Goal: Find specific page/section: Find specific page/section

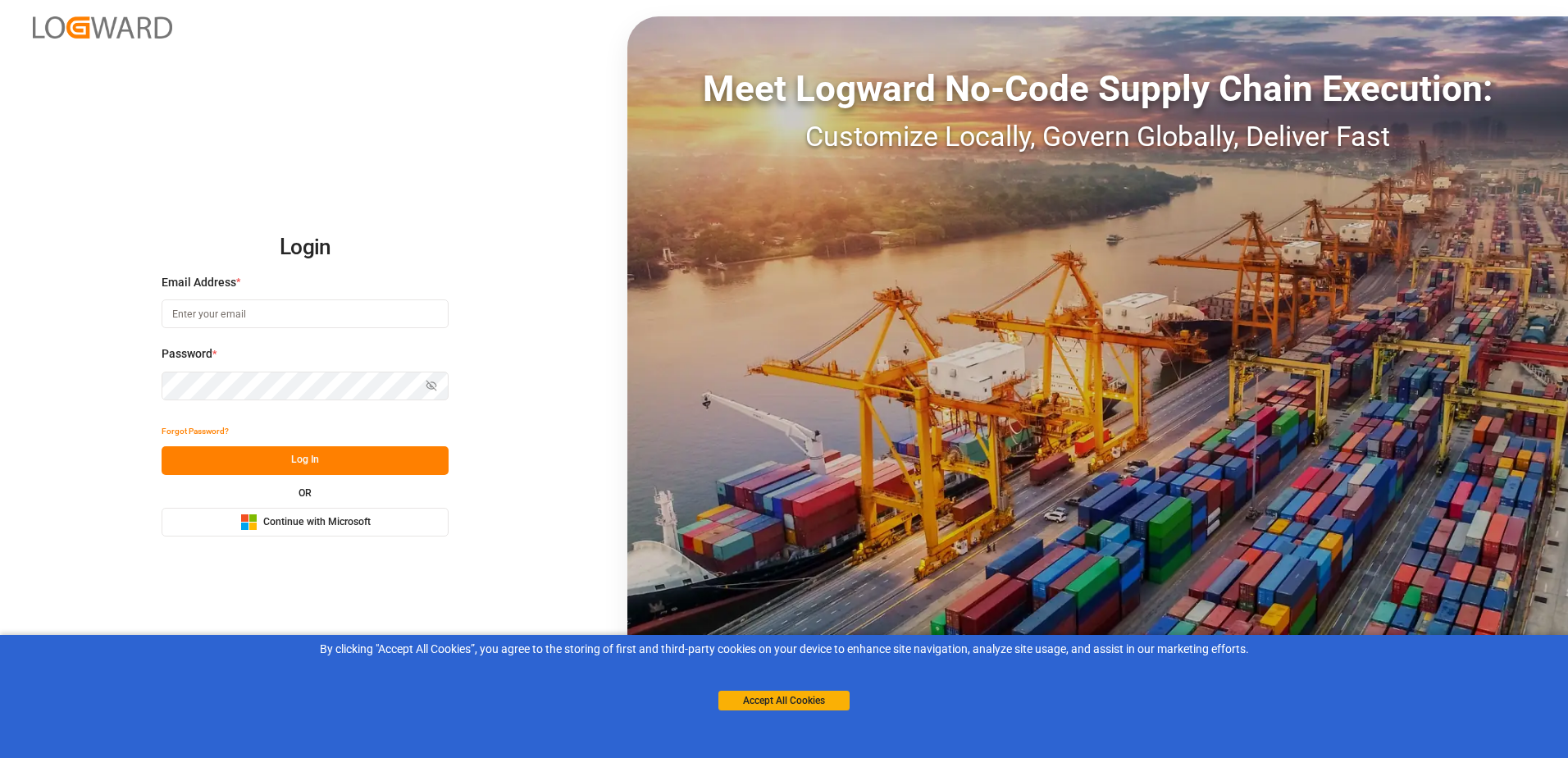
click at [413, 535] on button "Microsoft Logo Continue with Microsoft" at bounding box center [304, 522] width 287 height 29
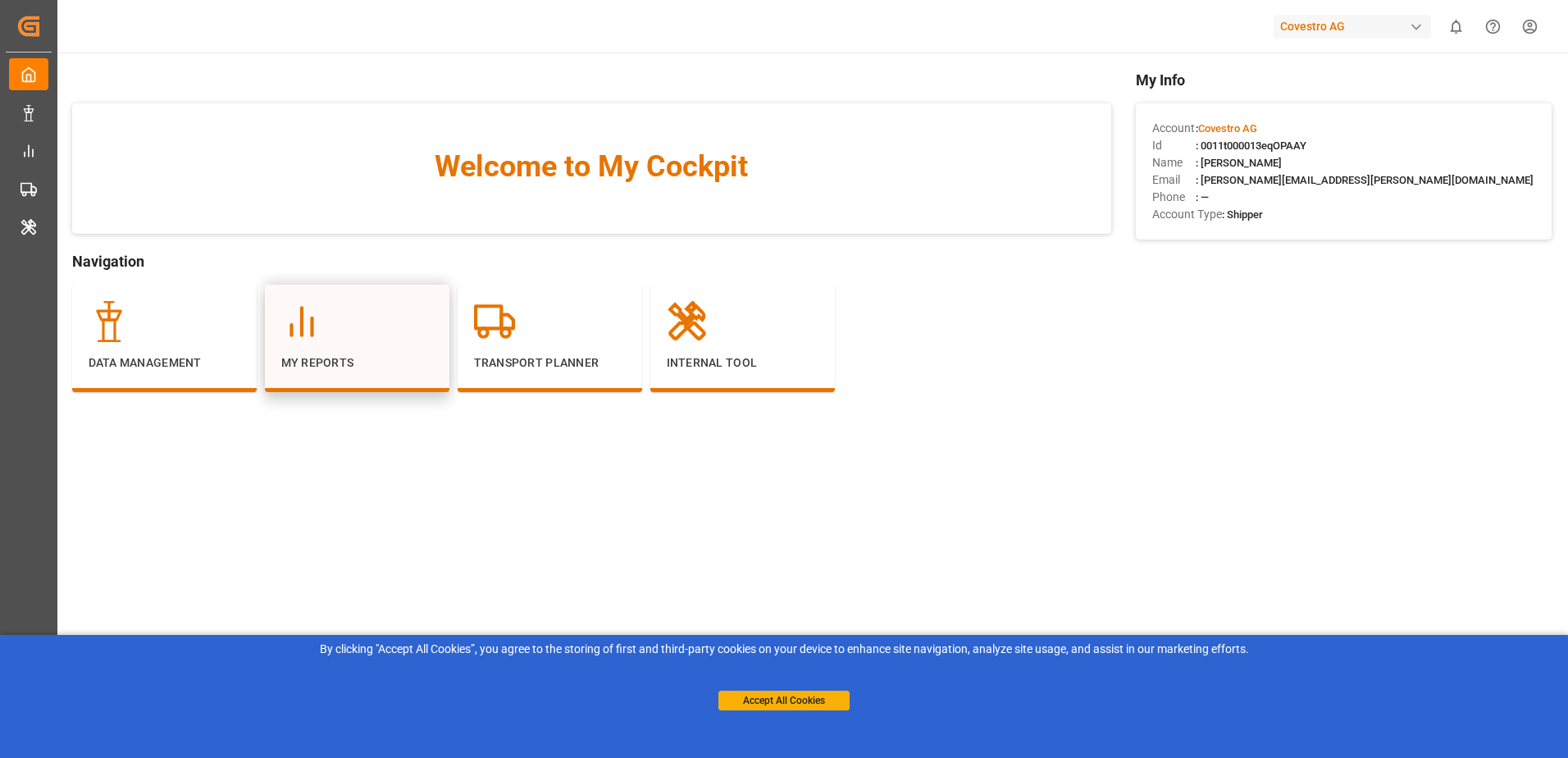
click at [418, 341] on div at bounding box center [357, 321] width 152 height 41
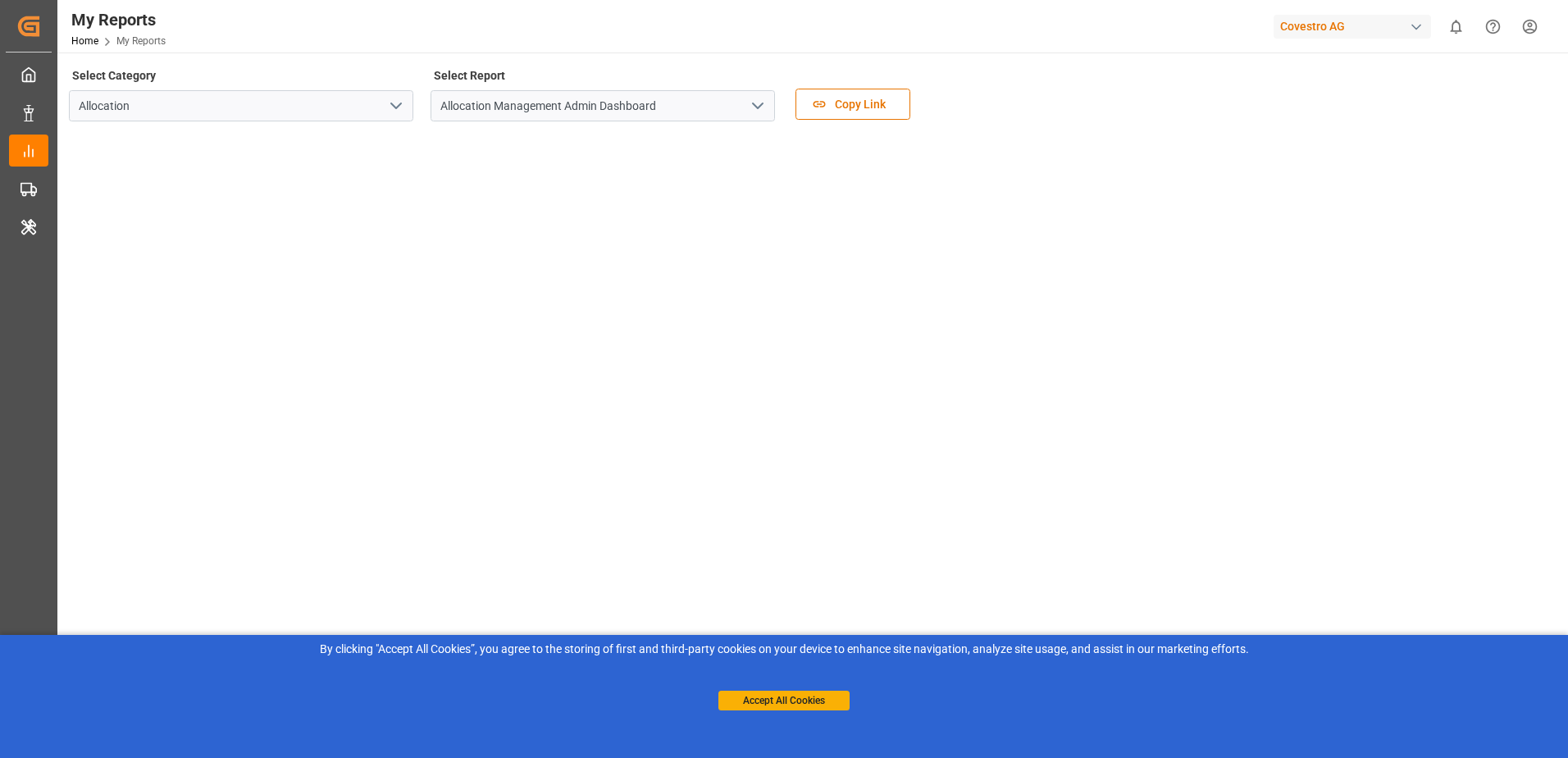
click at [761, 107] on icon "open menu" at bounding box center [758, 106] width 19 height 19
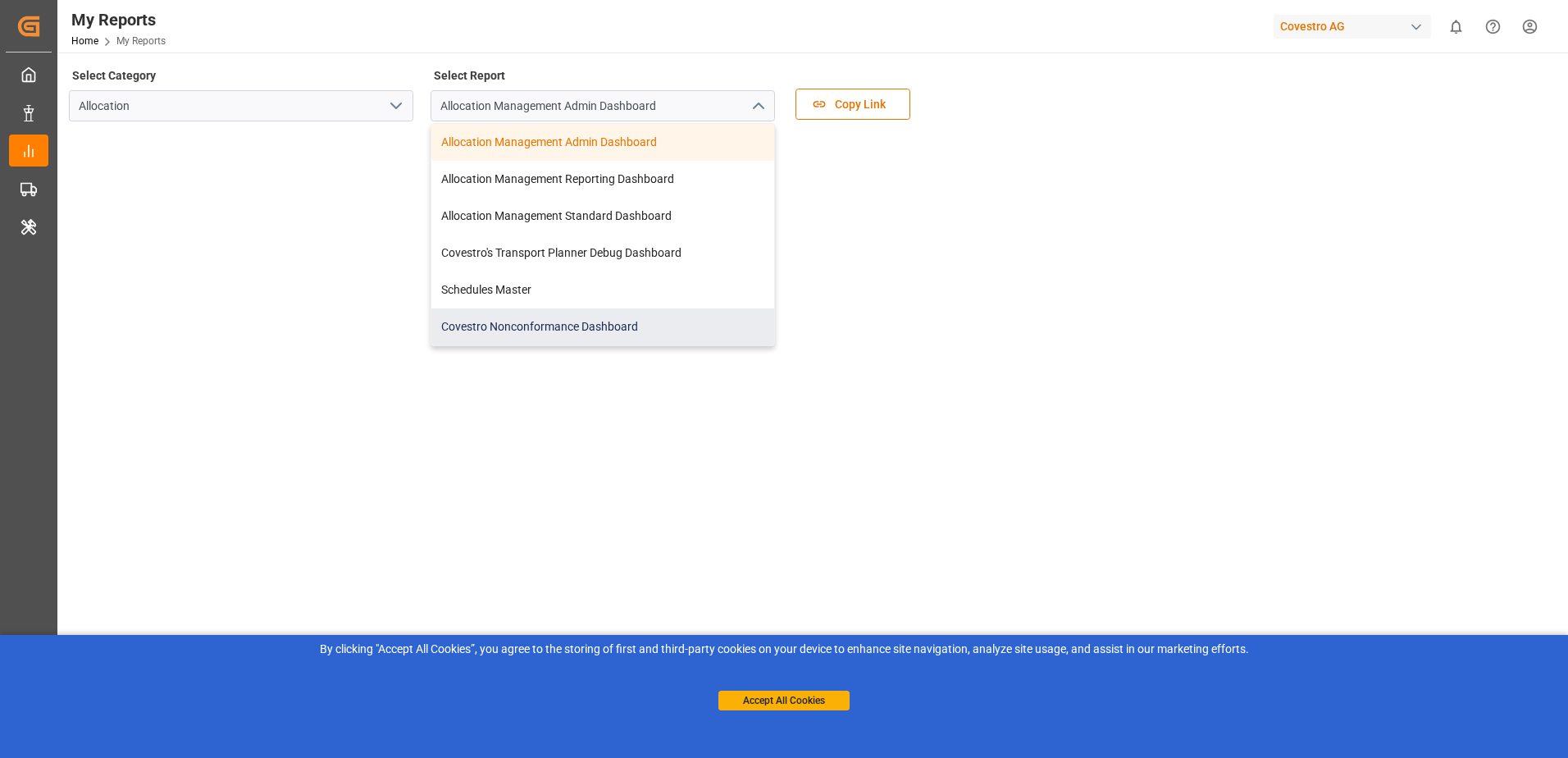
click at [574, 311] on div "Covestro Nonconformance Dashboard" at bounding box center [603, 326] width 342 height 37
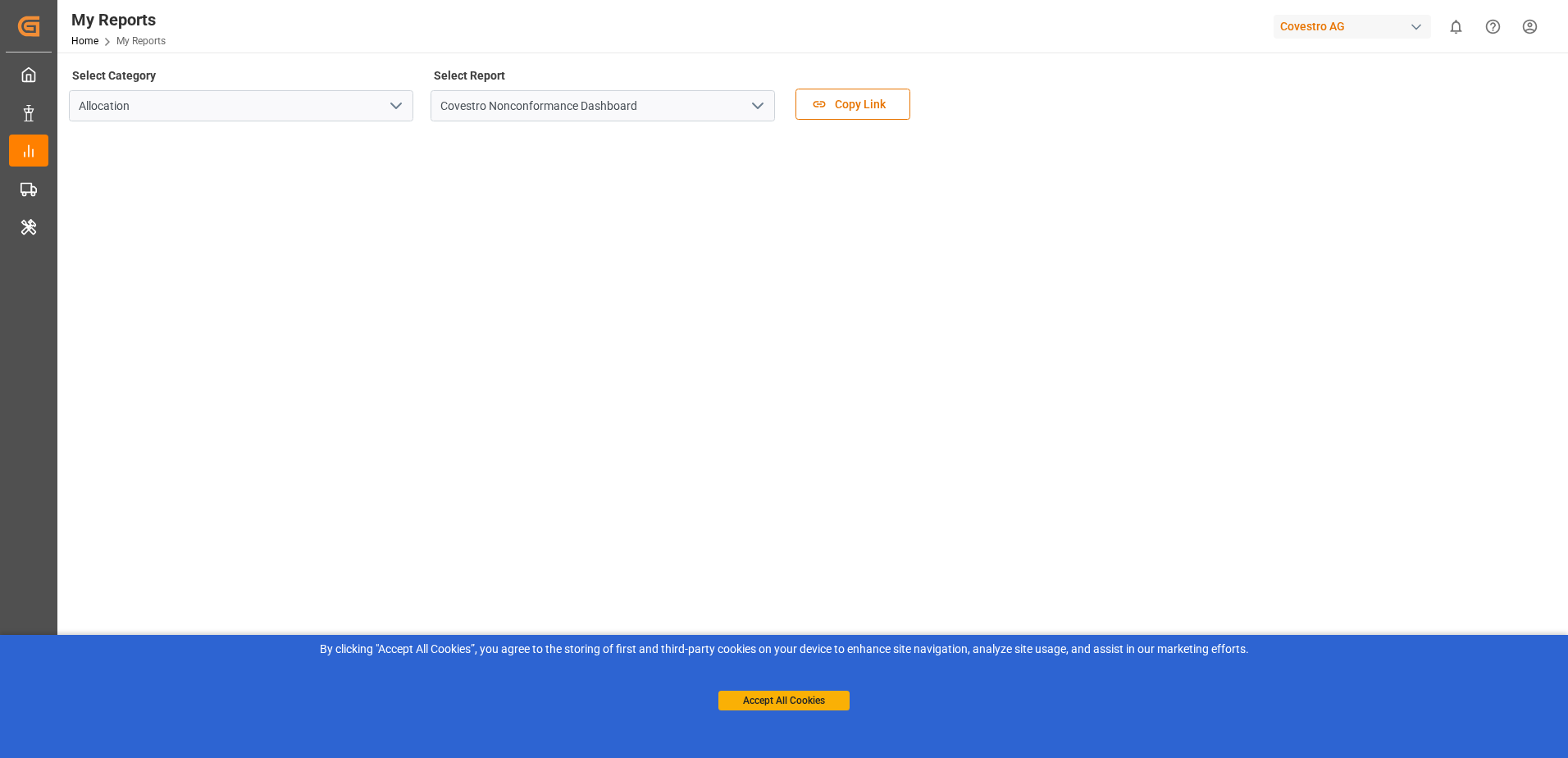
click at [754, 112] on icon "open menu" at bounding box center [758, 106] width 19 height 19
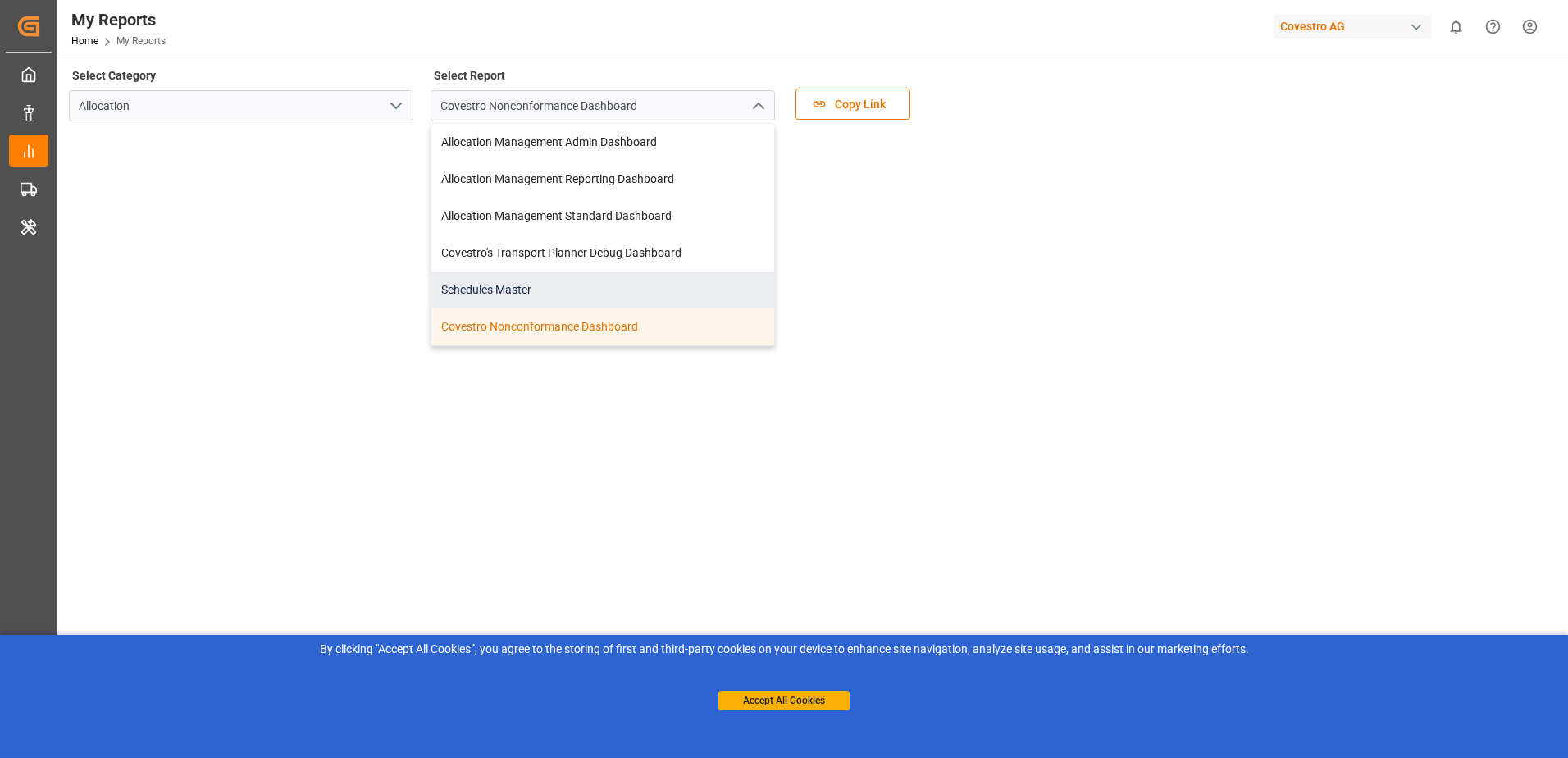
click at [612, 303] on div "Schedules Master" at bounding box center [603, 290] width 342 height 37
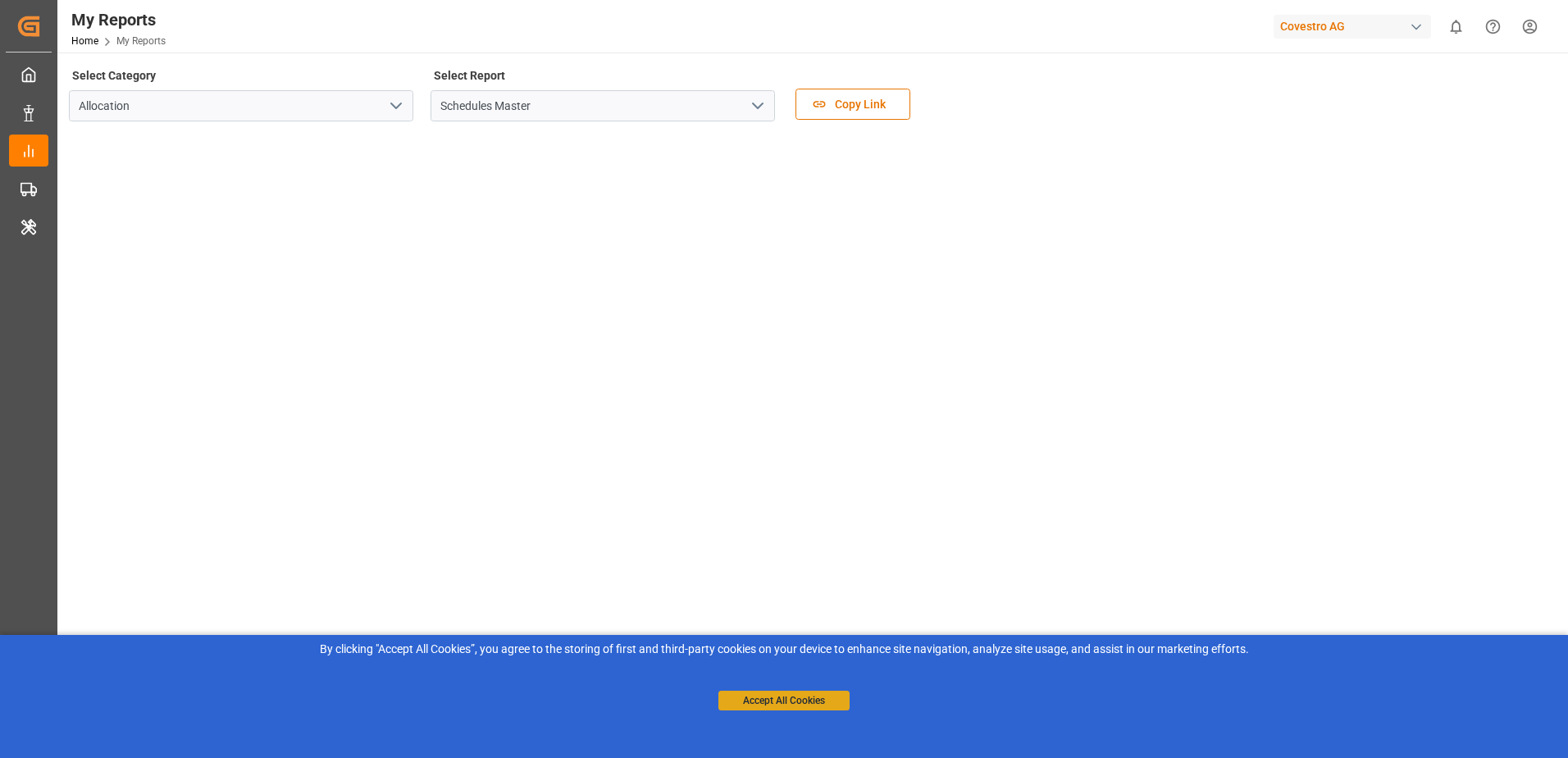
click at [750, 705] on button "Accept All Cookies" at bounding box center [784, 701] width 131 height 19
